Goal: Task Accomplishment & Management: Use online tool/utility

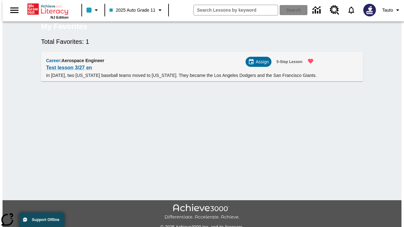
click at [261, 65] on span "Assign" at bounding box center [261, 62] width 13 height 7
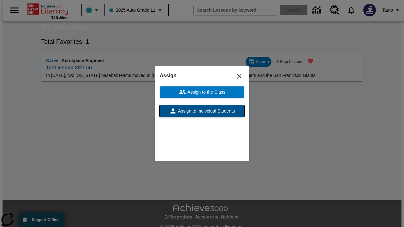
click at [202, 111] on span "Assign to Individual Students" at bounding box center [206, 111] width 58 height 7
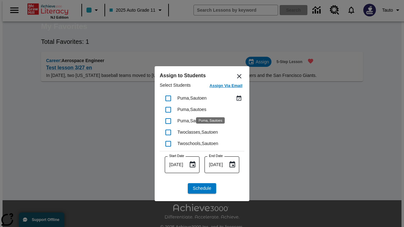
click at [168, 98] on input "checkbox" at bounding box center [167, 98] width 13 height 13
checkbox input "true"
